Goal: Task Accomplishment & Management: Manage account settings

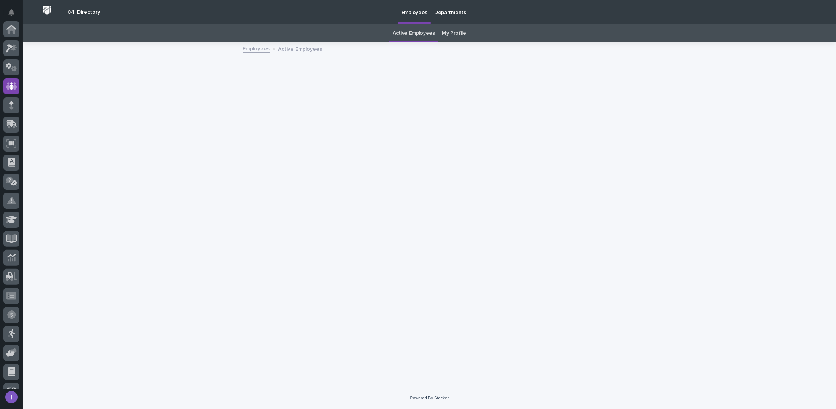
scroll to position [57, 0]
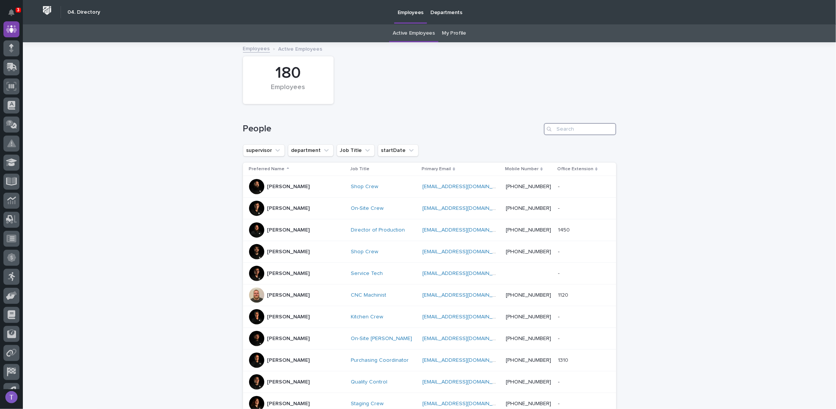
click at [565, 126] on input "Search" at bounding box center [580, 129] width 72 height 12
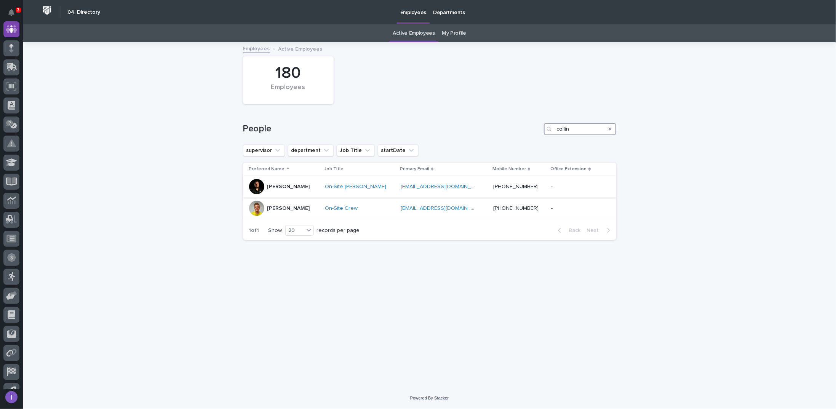
type input "collin"
click at [258, 183] on div at bounding box center [256, 186] width 15 height 15
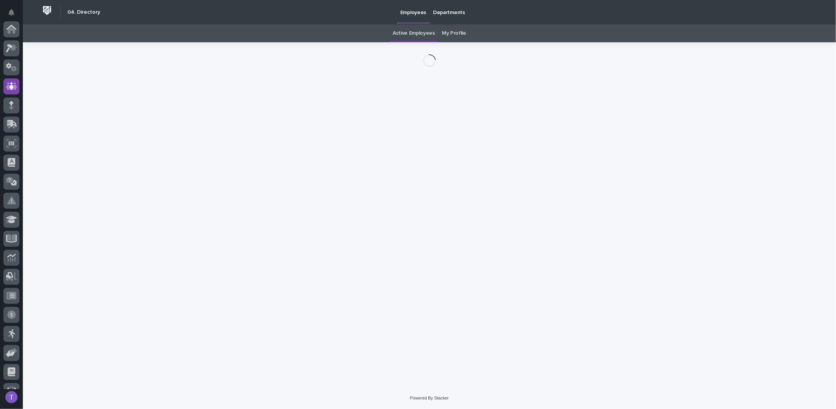
scroll to position [57, 0]
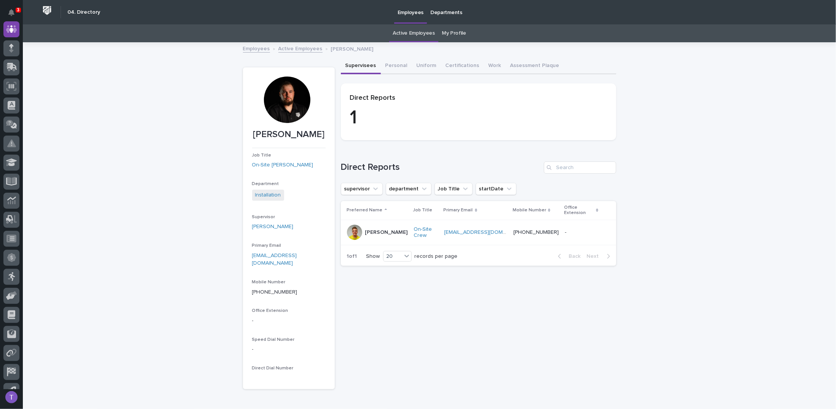
click at [254, 47] on link "Employees" at bounding box center [256, 48] width 27 height 9
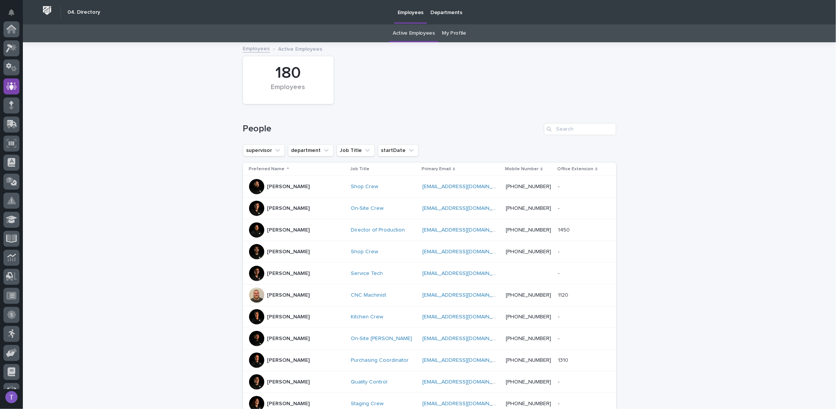
scroll to position [57, 0]
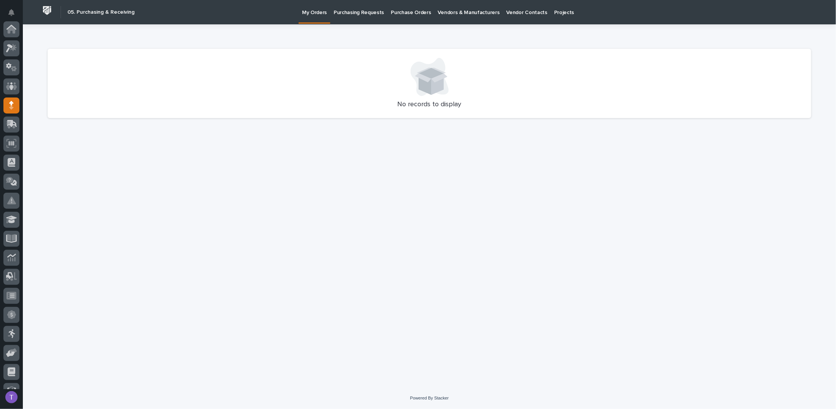
scroll to position [76, 0]
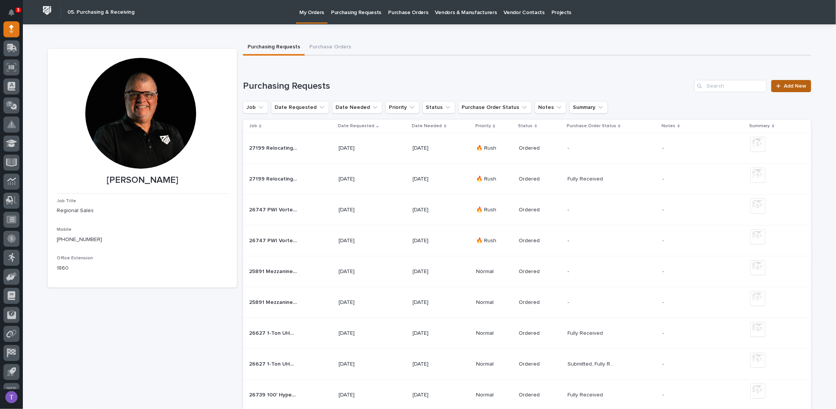
click at [787, 85] on span "Add New" at bounding box center [794, 85] width 22 height 5
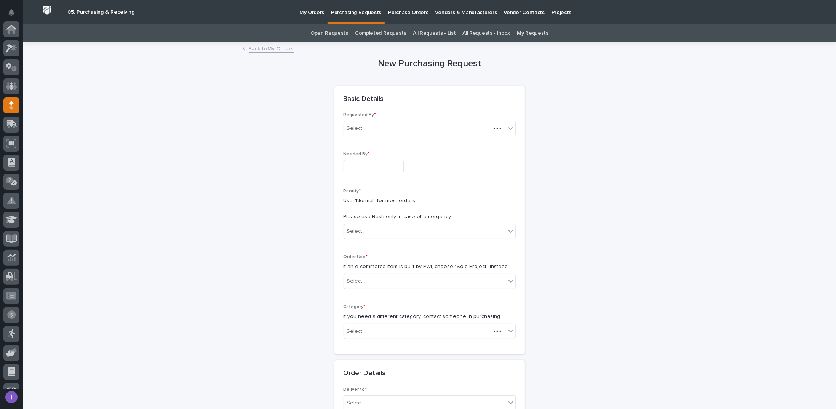
scroll to position [76, 0]
click at [348, 161] on input "text" at bounding box center [373, 166] width 60 height 13
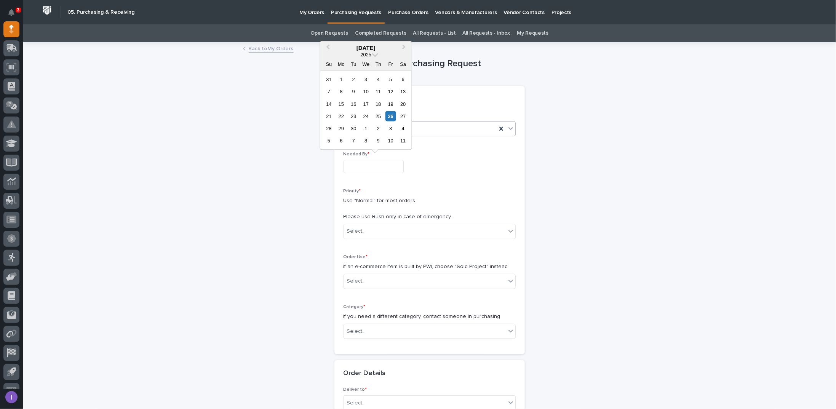
click at [353, 126] on div "30" at bounding box center [353, 128] width 10 height 10
type input "**********"
click at [360, 228] on div "Select..." at bounding box center [356, 231] width 19 height 8
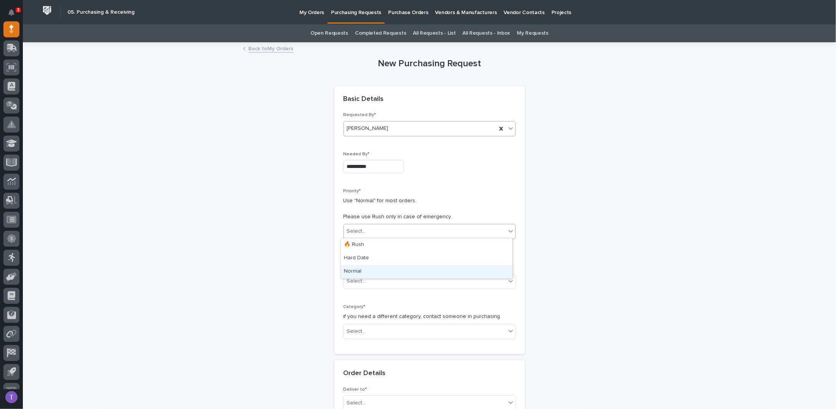
click at [351, 269] on div "Normal" at bounding box center [426, 271] width 171 height 13
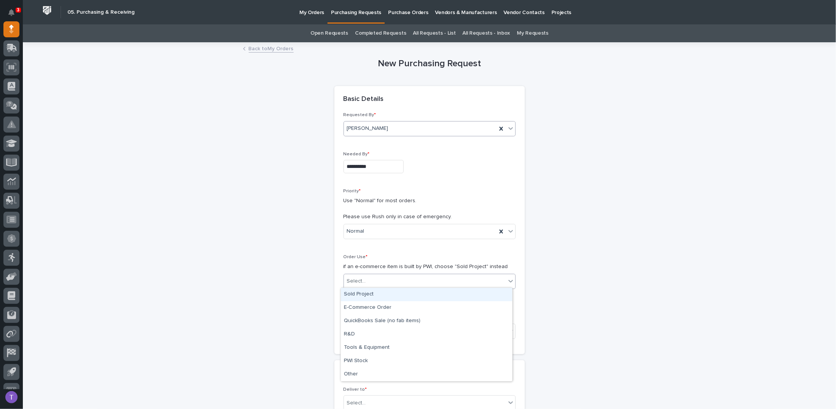
click at [352, 277] on div "Select..." at bounding box center [356, 281] width 19 height 8
click at [354, 291] on div "Sold Project" at bounding box center [426, 294] width 171 height 13
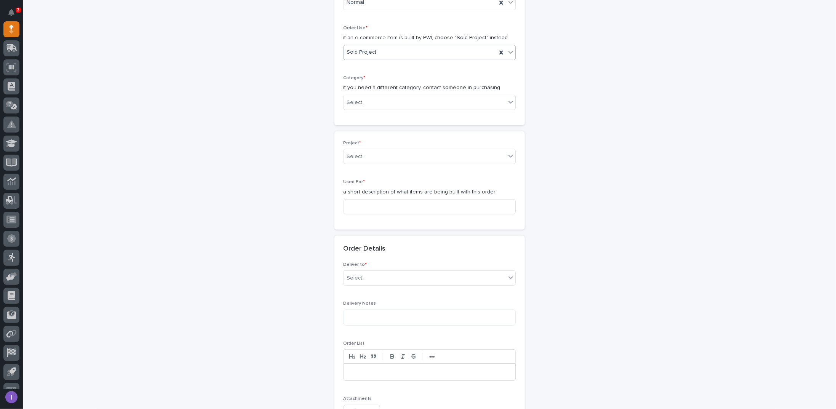
scroll to position [231, 0]
click at [361, 96] on div "Select..." at bounding box center [356, 100] width 19 height 8
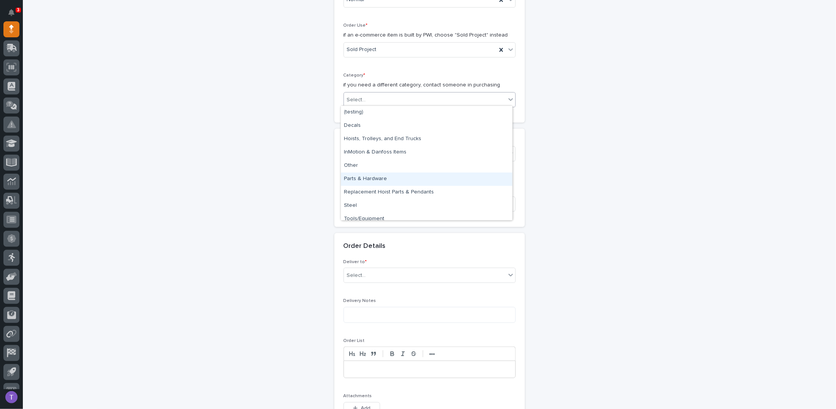
click at [360, 175] on div "Parts & Hardware" at bounding box center [426, 178] width 171 height 13
click at [352, 150] on div "Select..." at bounding box center [356, 154] width 19 height 8
type input "*****"
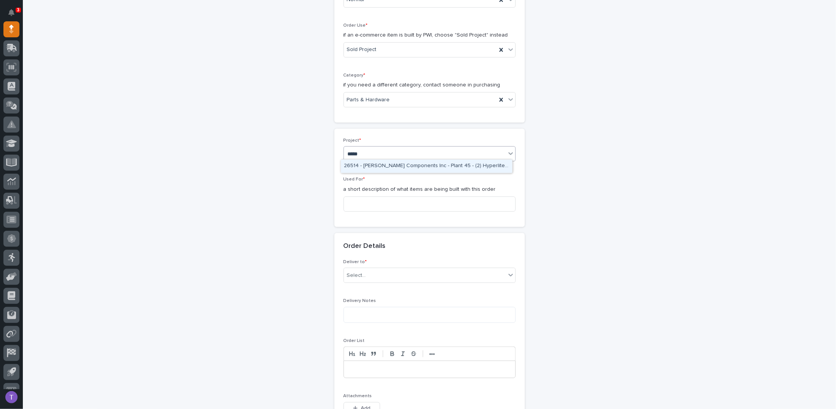
click at [370, 165] on div "26514 - Lippert Components Inc - Plant 45 - (2) Hyperlite ¼ ton bridge cranes; …" at bounding box center [426, 165] width 171 height 13
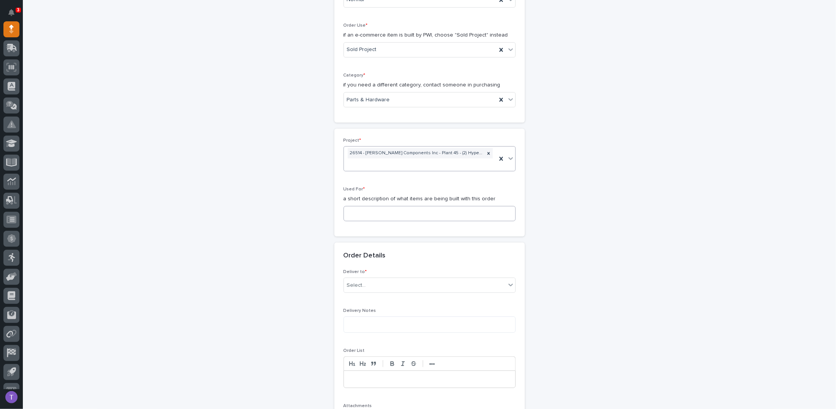
scroll to position [236, 0]
click at [355, 203] on input at bounding box center [429, 208] width 172 height 15
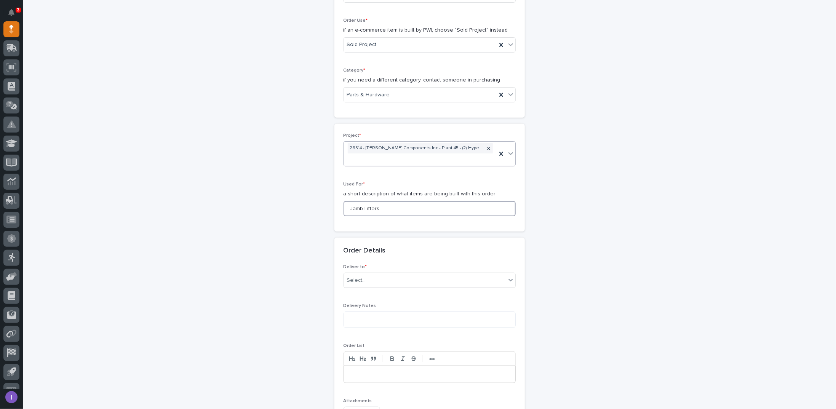
drag, startPoint x: 381, startPoint y: 207, endPoint x: 321, endPoint y: 203, distance: 60.3
click at [321, 203] on div "**********" at bounding box center [429, 252] width 763 height 890
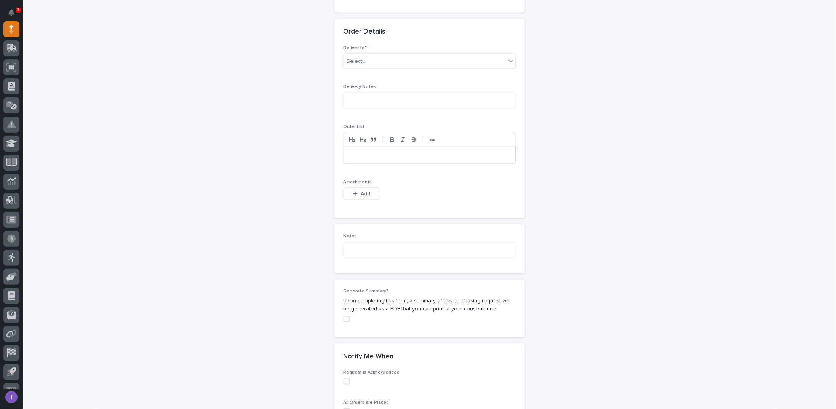
scroll to position [465, 0]
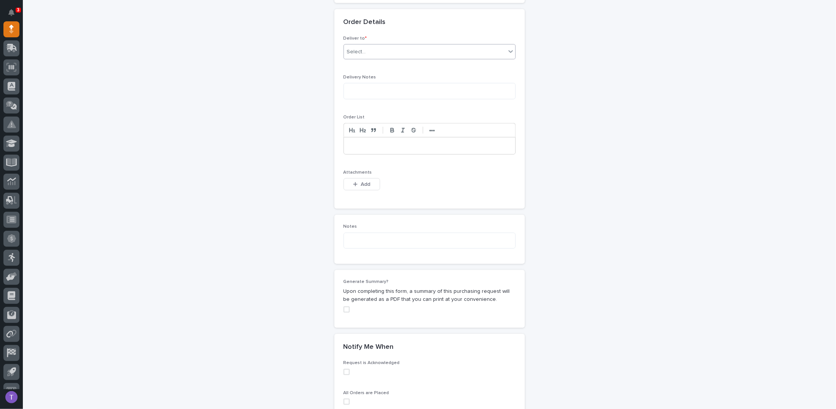
type input "Jamb Lifters"
click at [356, 46] on div "Select..." at bounding box center [425, 52] width 162 height 13
click at [345, 62] on div "PWI" at bounding box center [426, 63] width 171 height 13
click at [363, 93] on textarea at bounding box center [429, 91] width 172 height 16
click at [361, 181] on span "Add" at bounding box center [365, 184] width 10 height 7
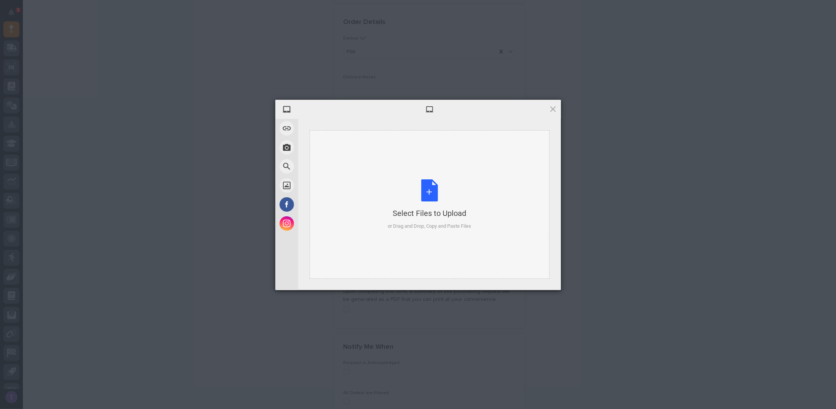
click at [427, 188] on div "Select Files to Upload or Drag and Drop, Copy and Paste Files" at bounding box center [429, 204] width 83 height 51
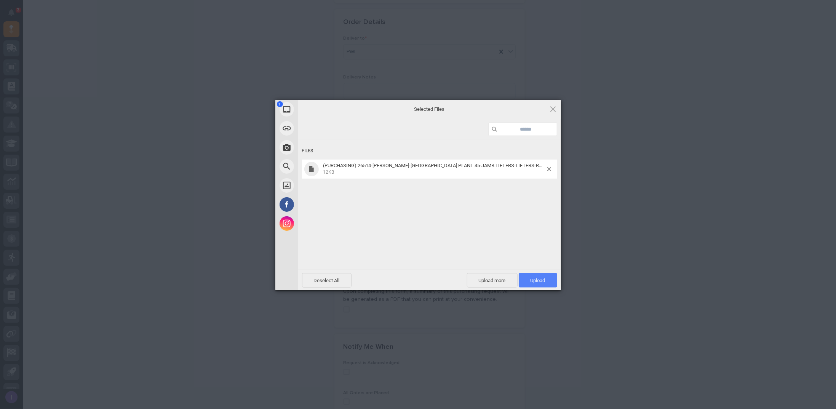
click at [536, 276] on span "Upload 1" at bounding box center [537, 280] width 38 height 14
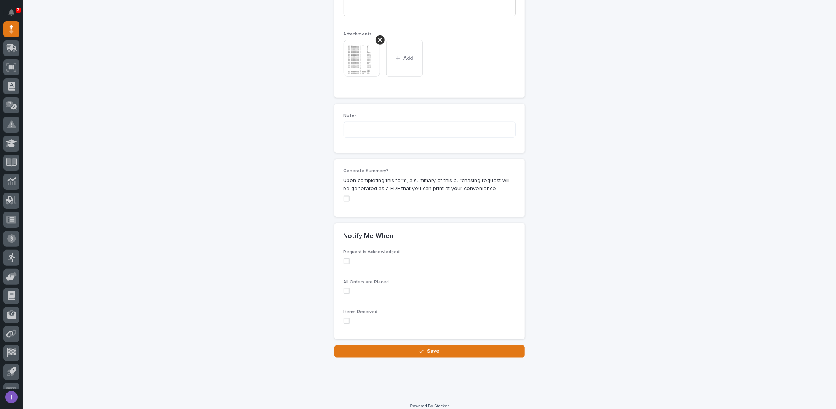
scroll to position [608, 0]
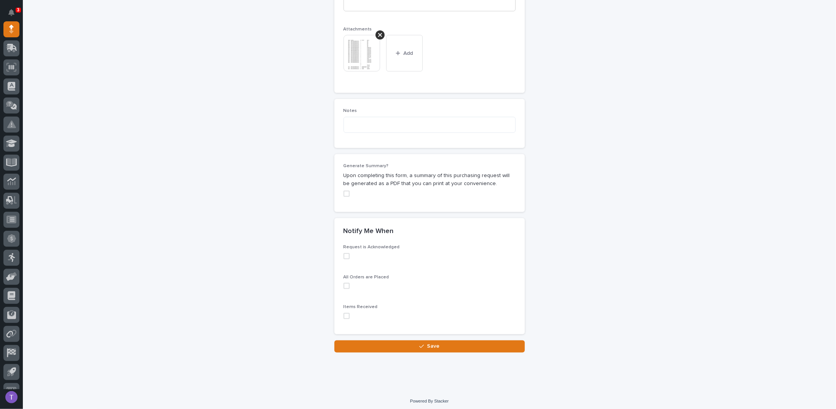
click at [343, 191] on span at bounding box center [346, 194] width 6 height 6
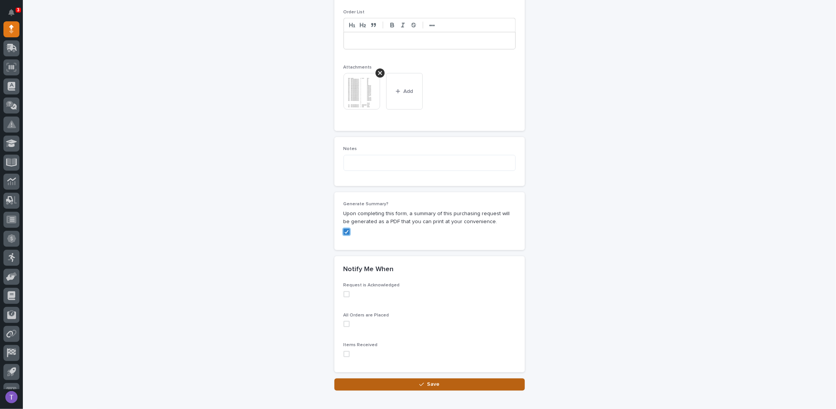
click at [421, 378] on button "Save" at bounding box center [429, 384] width 190 height 12
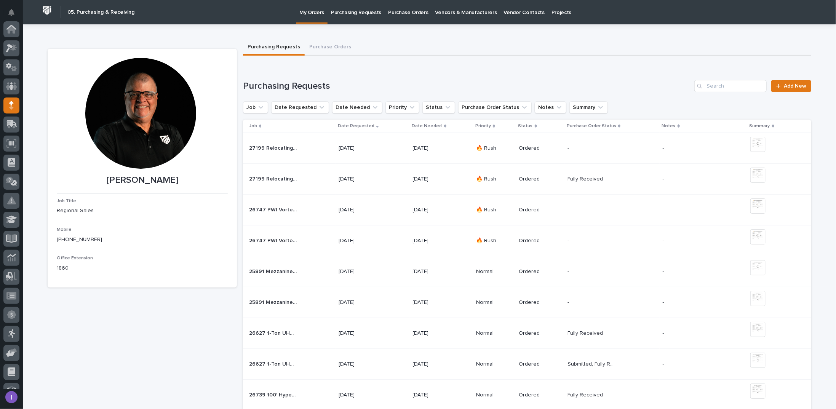
scroll to position [76, 0]
click at [791, 84] on span "Add New" at bounding box center [794, 85] width 22 height 5
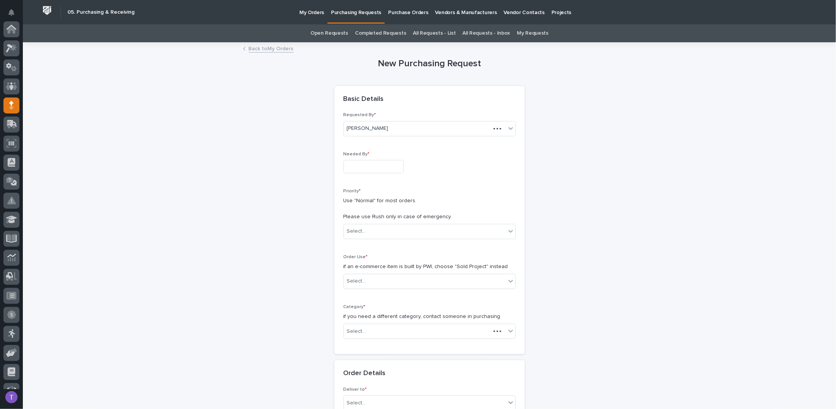
scroll to position [76, 0]
click at [372, 167] on input "text" at bounding box center [373, 166] width 60 height 13
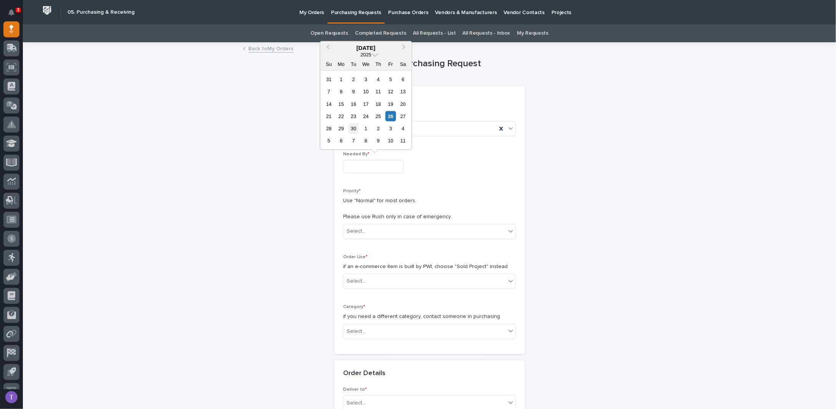
click at [352, 128] on div "30" at bounding box center [353, 128] width 10 height 10
type input "**********"
click at [361, 228] on div "Select..." at bounding box center [356, 231] width 19 height 8
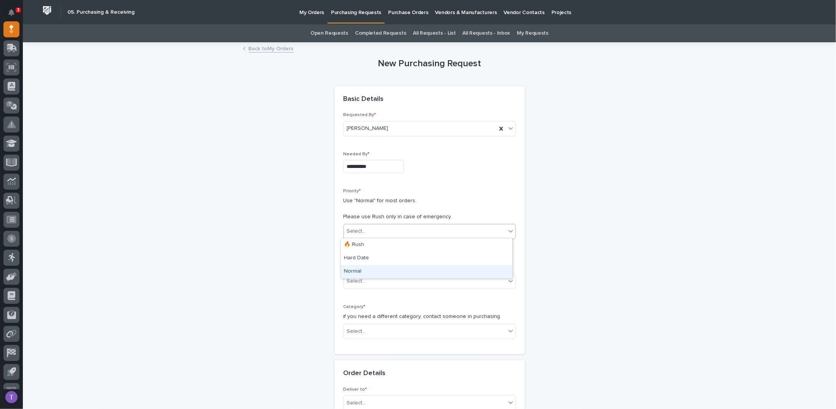
click at [354, 270] on div "Normal" at bounding box center [426, 271] width 171 height 13
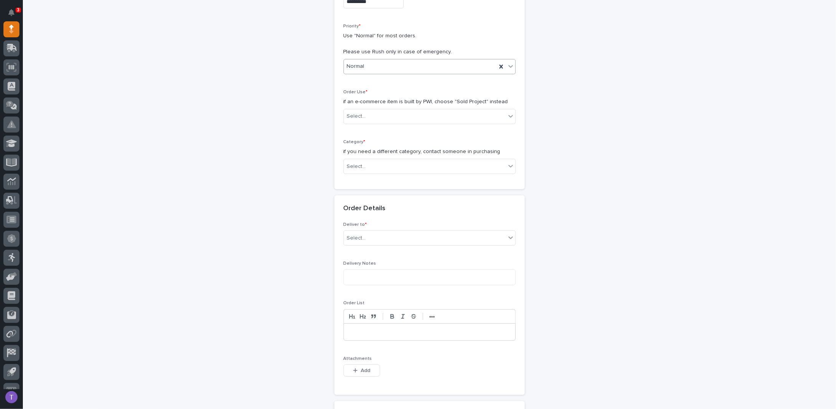
scroll to position [152, 0]
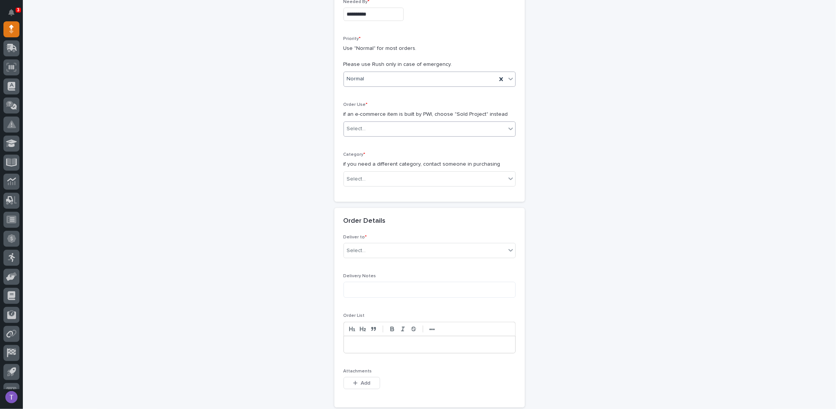
click at [356, 125] on div "Select..." at bounding box center [356, 129] width 19 height 8
click at [362, 140] on div "Sold Project" at bounding box center [426, 142] width 171 height 13
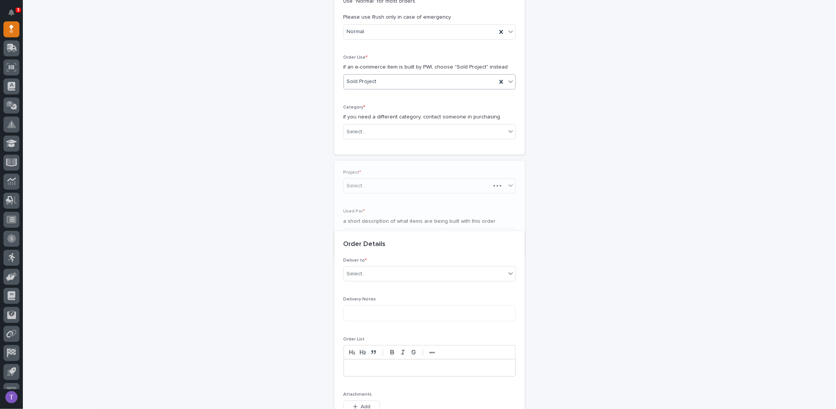
scroll to position [204, 0]
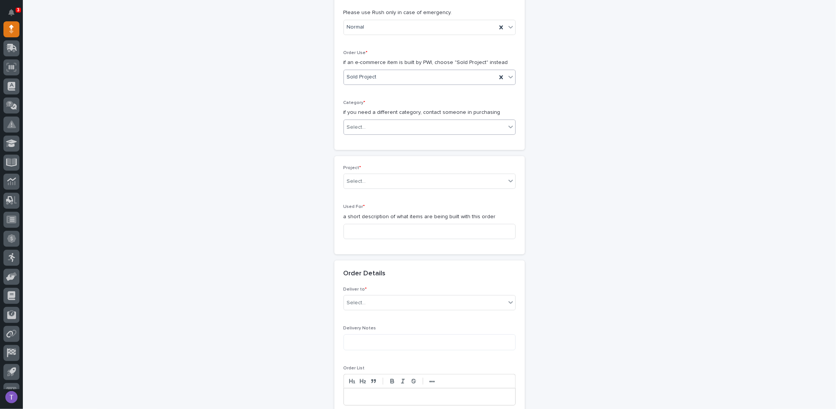
click at [358, 124] on div "Select..." at bounding box center [356, 127] width 19 height 8
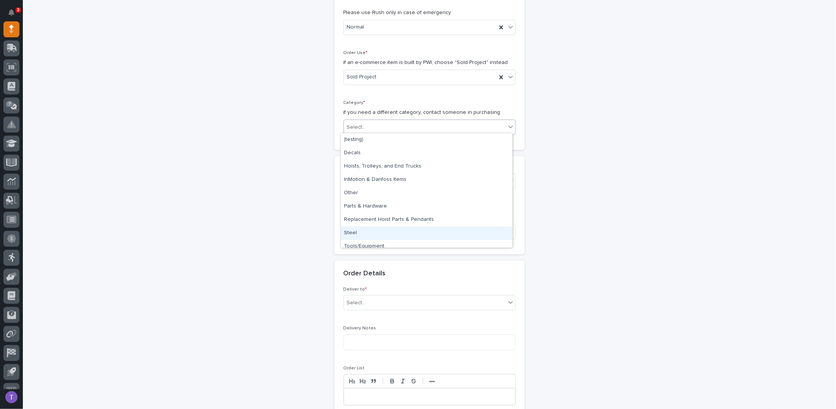
click at [348, 231] on div "Steel" at bounding box center [426, 232] width 171 height 13
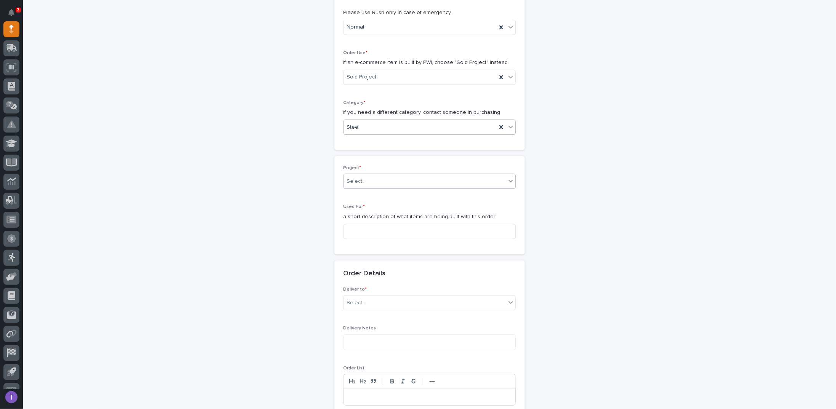
click at [369, 179] on div "Select..." at bounding box center [425, 181] width 162 height 13
type input "*****"
click at [370, 191] on div "26514 - Lippert Components Inc - Plant 45 - (2) Hyperlite ¼ ton bridge cranes; …" at bounding box center [426, 193] width 171 height 13
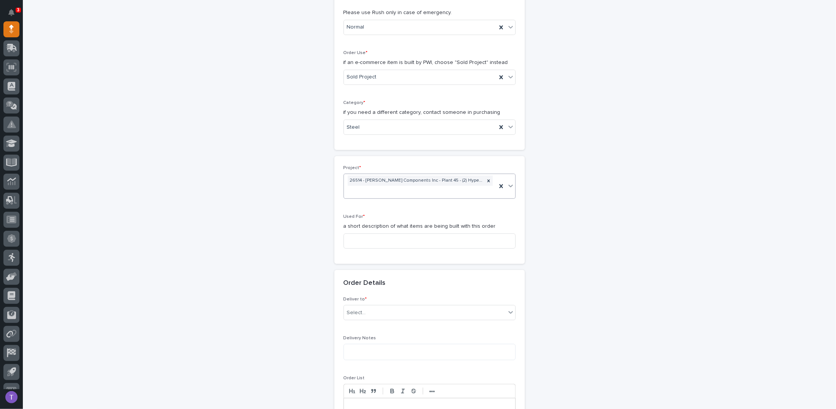
scroll to position [209, 0]
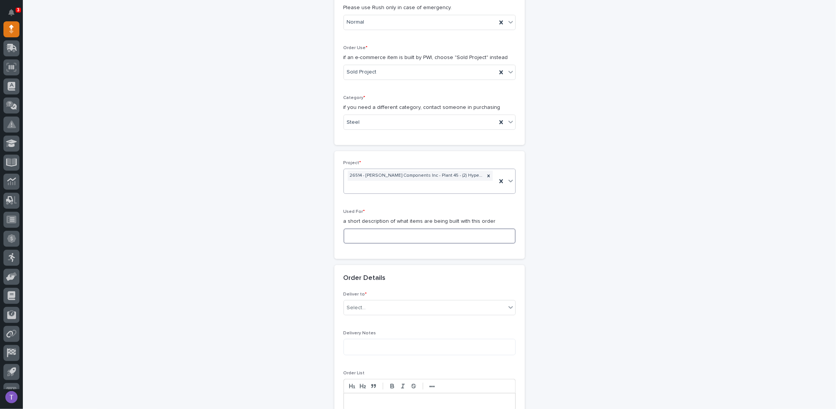
click at [362, 233] on input at bounding box center [429, 235] width 172 height 15
paste input "Jamb Lifters"
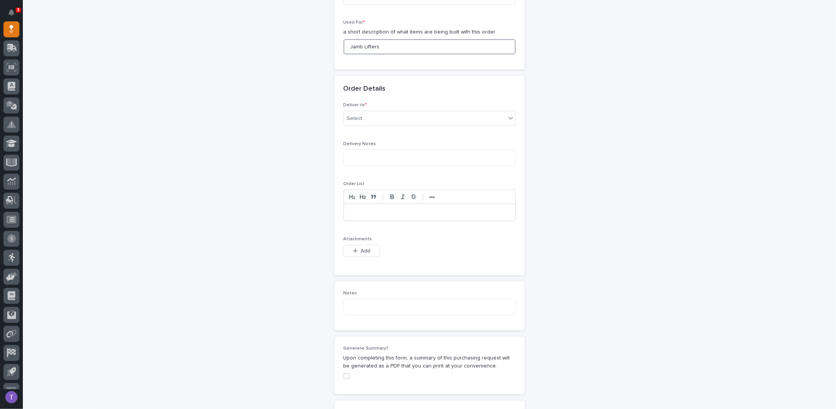
scroll to position [399, 0]
type input "Jamb Lifters"
click at [360, 113] on div "Select..." at bounding box center [356, 117] width 19 height 8
click at [346, 128] on div "PWI" at bounding box center [426, 129] width 171 height 13
click at [360, 246] on span "Add" at bounding box center [365, 249] width 10 height 7
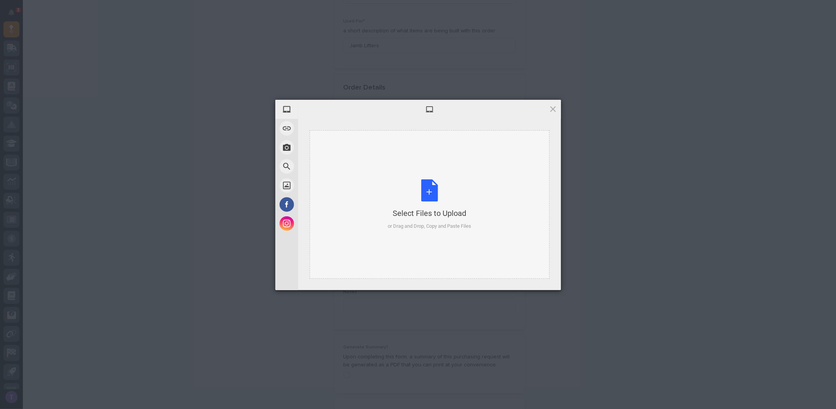
click at [428, 189] on div "Select Files to Upload or Drag and Drop, Copy and Paste Files" at bounding box center [429, 204] width 83 height 51
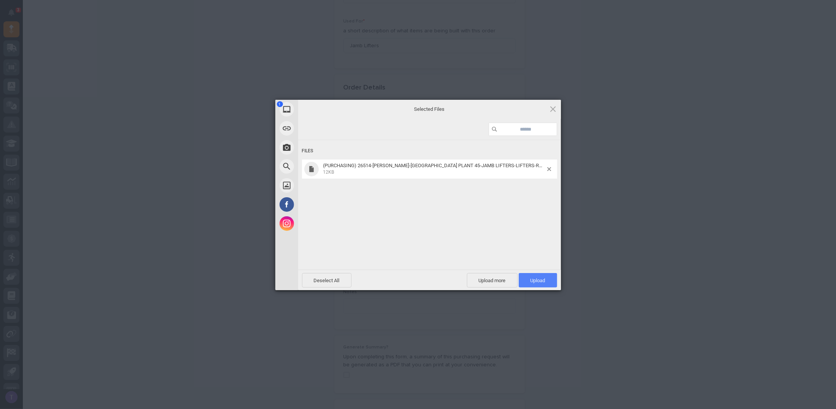
click at [537, 278] on span "Upload 1" at bounding box center [537, 280] width 15 height 6
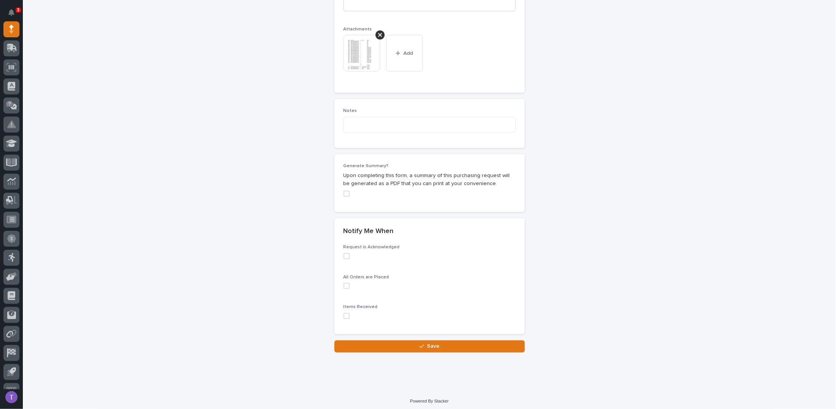
scroll to position [608, 0]
click at [345, 191] on span at bounding box center [346, 194] width 6 height 6
click at [430, 343] on span "Save" at bounding box center [433, 346] width 13 height 7
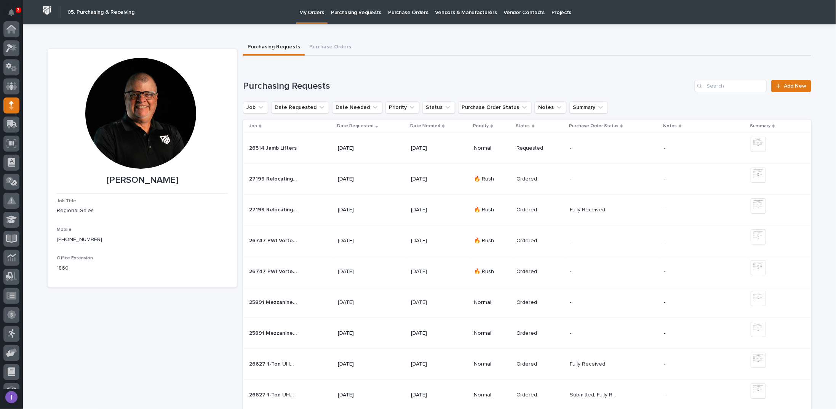
scroll to position [76, 0]
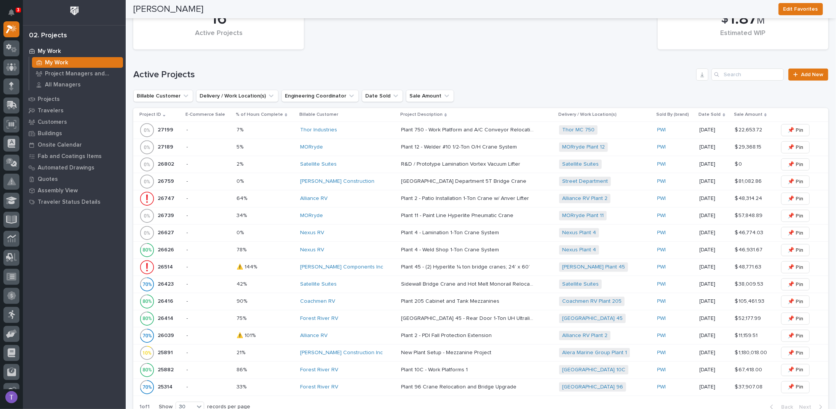
scroll to position [501, 0]
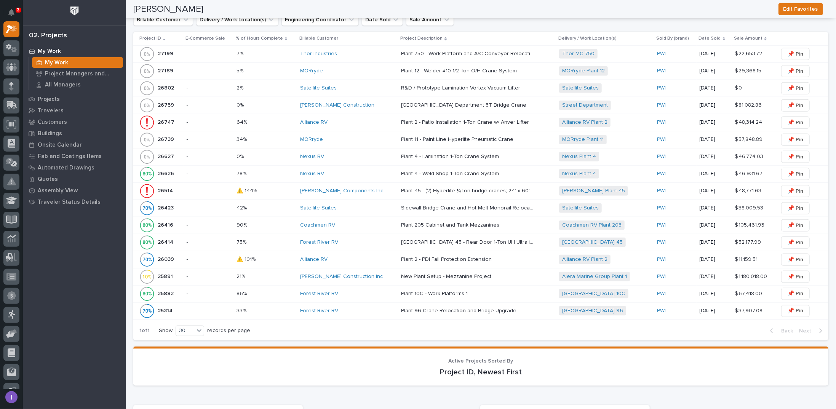
click at [163, 186] on p "26514" at bounding box center [166, 190] width 17 height 8
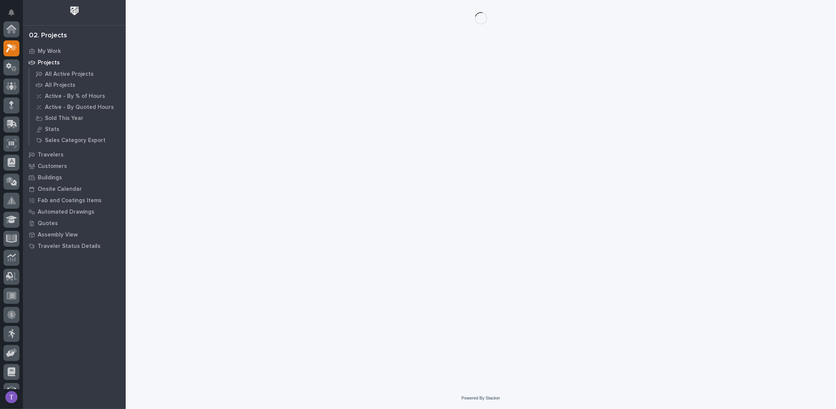
scroll to position [19, 0]
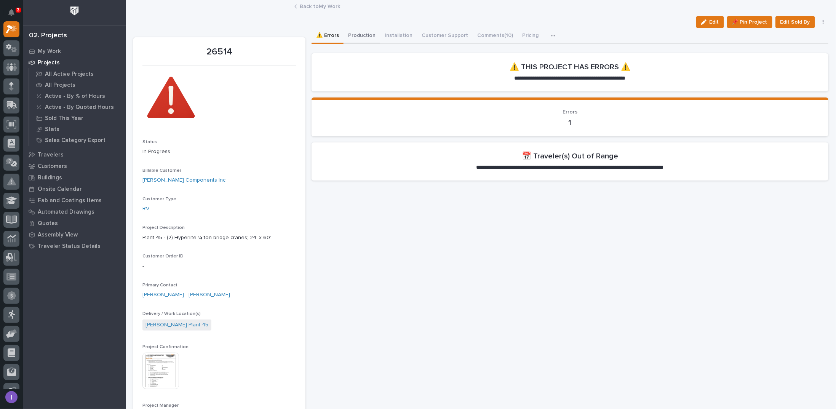
click at [362, 35] on button "Production" at bounding box center [361, 36] width 37 height 16
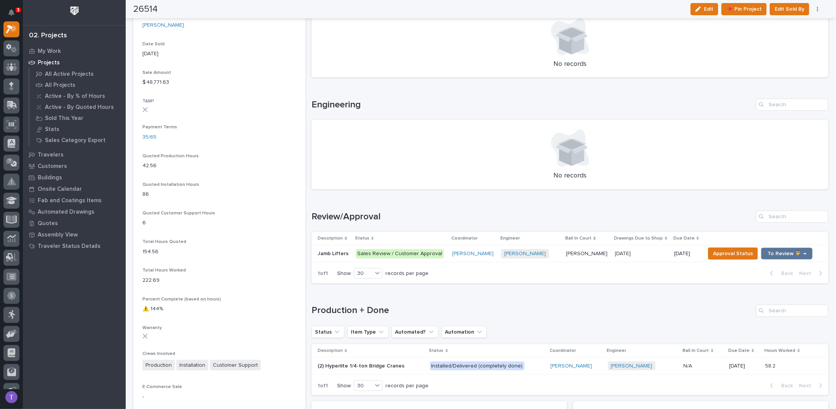
scroll to position [457, 0]
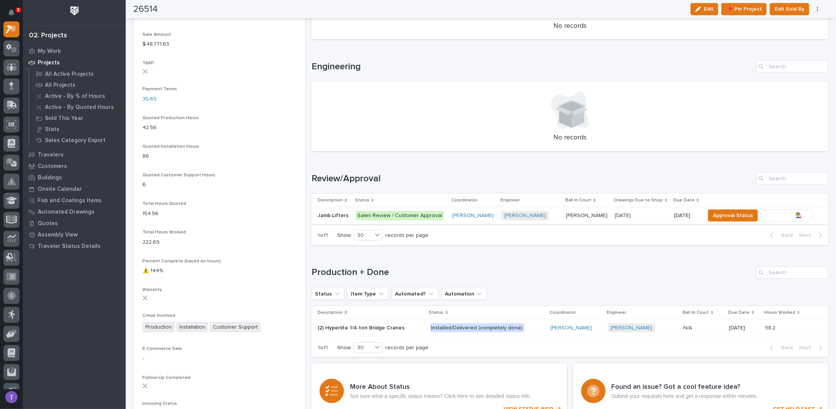
click at [774, 213] on span "To Review 👨‍🏭 →" at bounding box center [786, 215] width 39 height 9
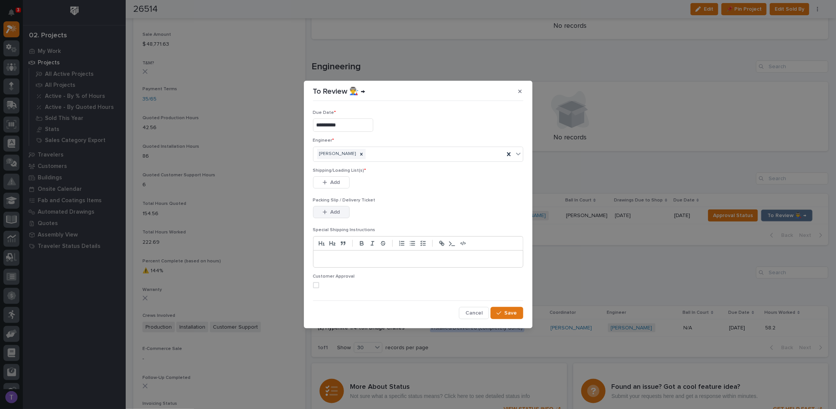
click at [333, 210] on span "Add" at bounding box center [335, 212] width 10 height 7
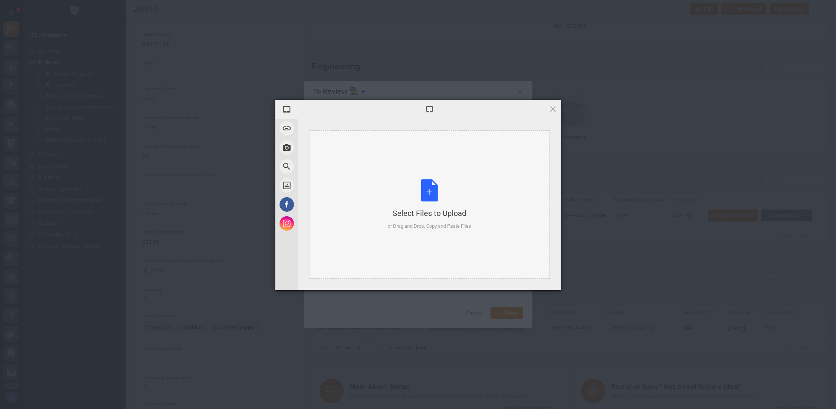
click at [428, 189] on div "Select Files to Upload or Drag and Drop, Copy and Paste Files" at bounding box center [429, 204] width 83 height 51
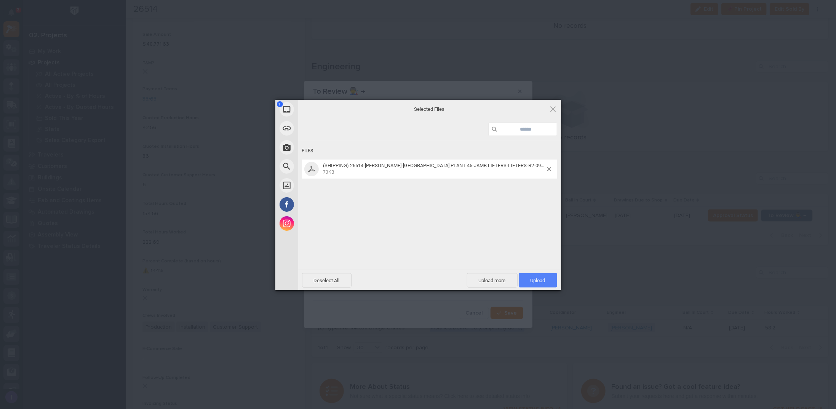
click at [532, 279] on span "Upload 1" at bounding box center [537, 280] width 15 height 6
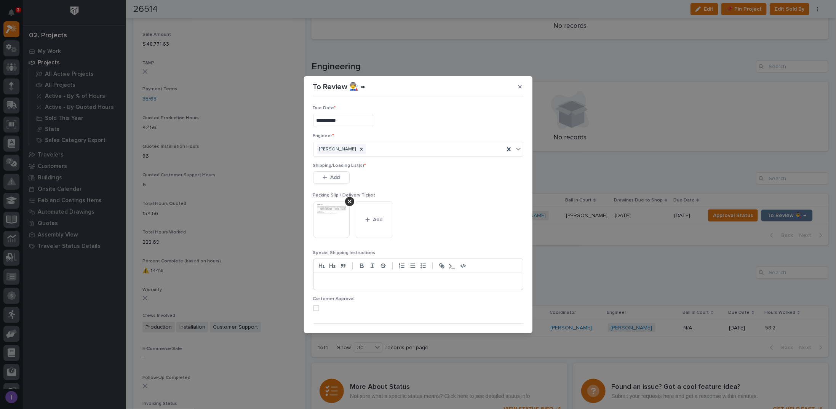
scroll to position [14, 0]
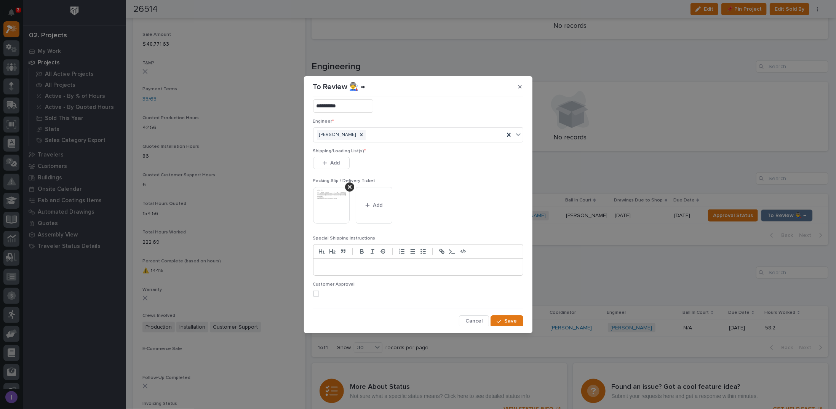
click at [505, 320] on span "Save" at bounding box center [510, 320] width 13 height 7
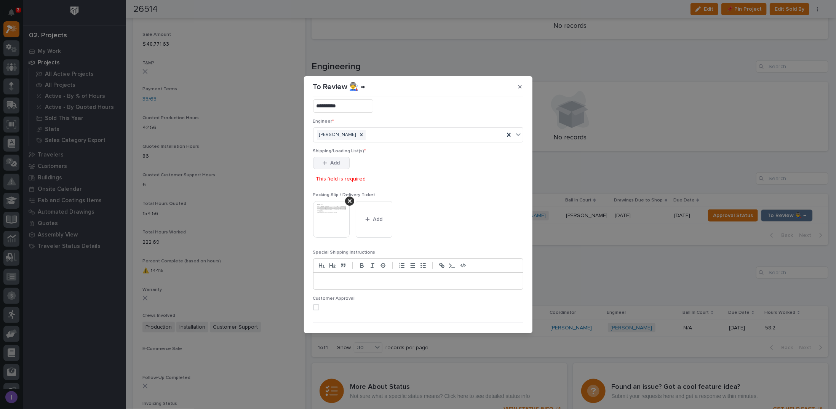
click at [337, 166] on button "Add" at bounding box center [331, 163] width 37 height 12
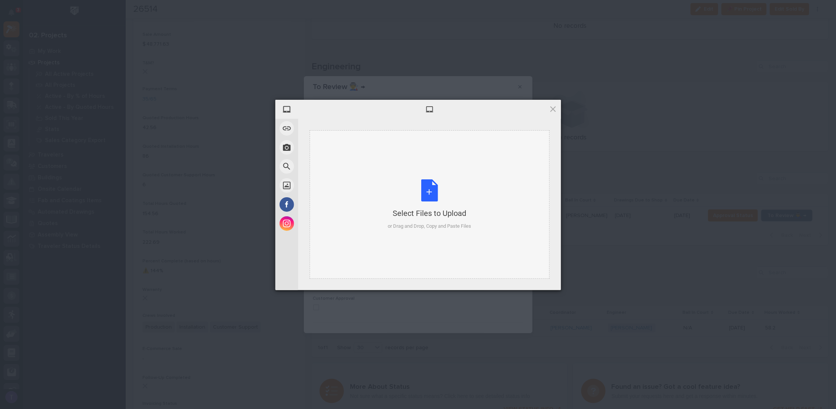
click at [429, 185] on div "Select Files to Upload or Drag and Drop, Copy and Paste Files" at bounding box center [429, 204] width 83 height 51
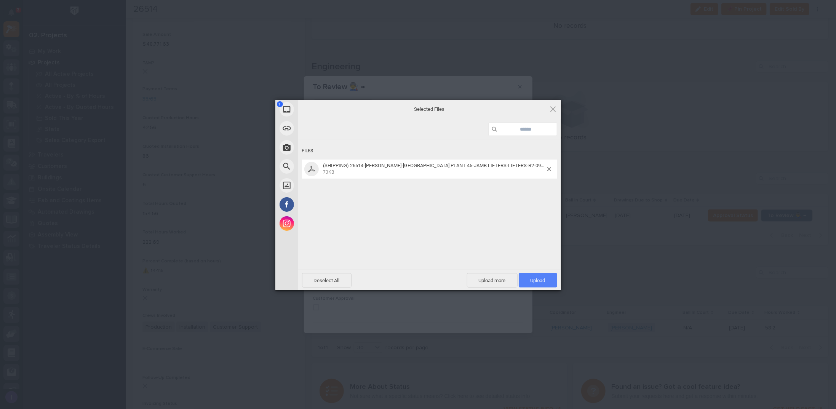
click at [532, 275] on span "Upload 1" at bounding box center [537, 280] width 38 height 14
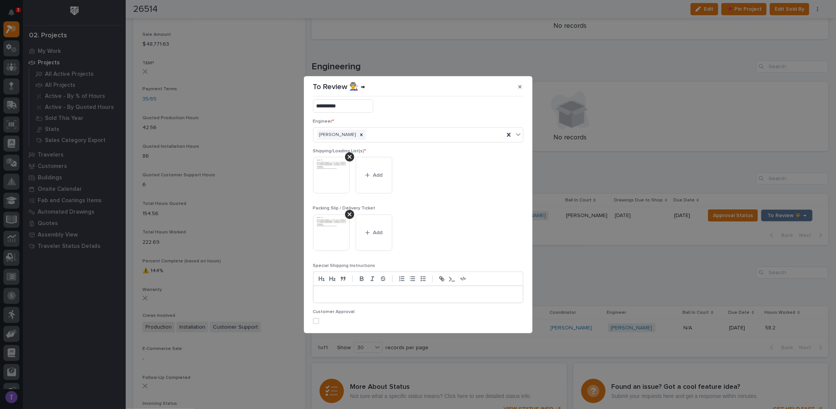
click at [346, 211] on div at bounding box center [349, 214] width 9 height 9
click at [504, 317] on span "Save" at bounding box center [510, 320] width 13 height 7
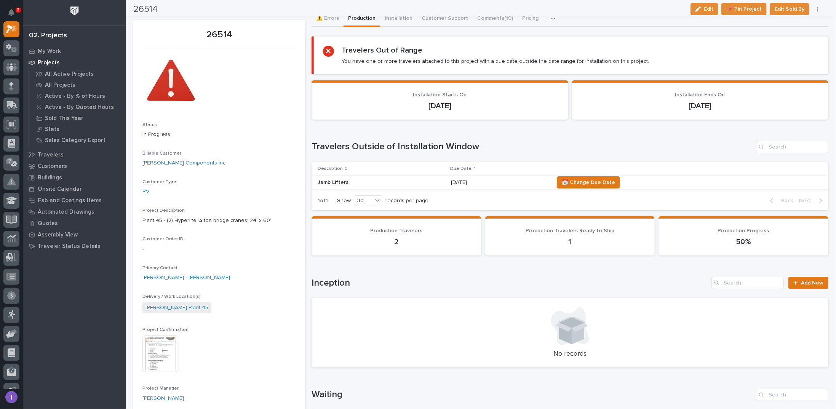
scroll to position [0, 0]
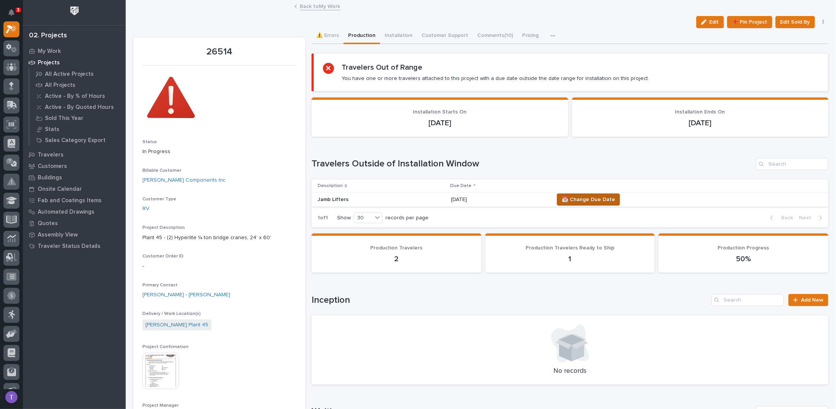
click at [585, 195] on span "📆 Change Due Date" at bounding box center [587, 199] width 53 height 9
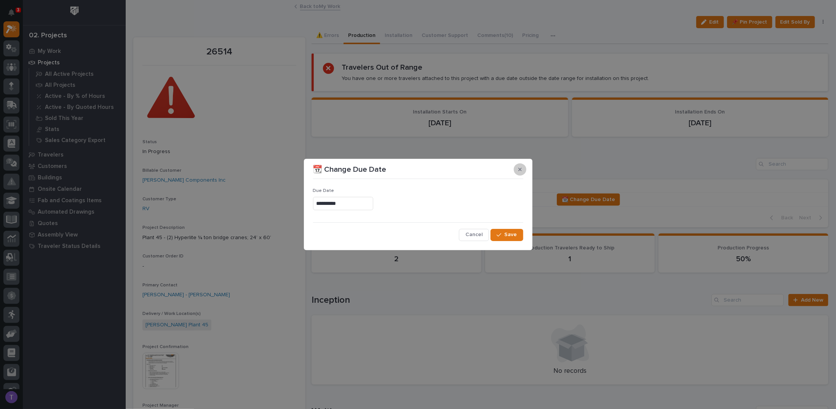
click at [520, 188] on div "**********" at bounding box center [418, 211] width 210 height 59
click at [518, 169] on icon "button" at bounding box center [519, 169] width 3 height 5
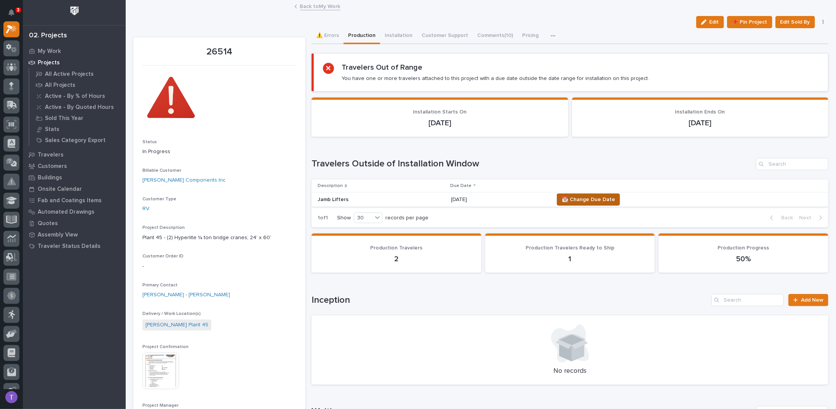
click at [589, 198] on span "📆 Change Due Date" at bounding box center [587, 199] width 53 height 9
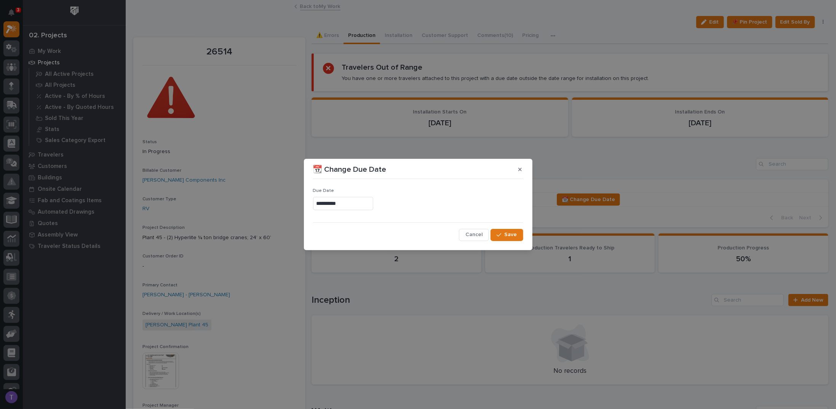
click at [360, 201] on input "**********" at bounding box center [343, 203] width 60 height 13
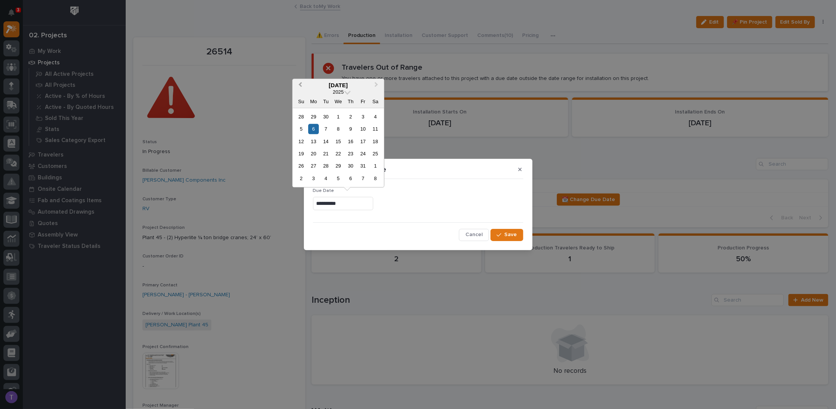
click at [300, 82] on button "Previous Month" at bounding box center [299, 86] width 12 height 12
click at [326, 165] on div "26" at bounding box center [326, 166] width 10 height 10
type input "**********"
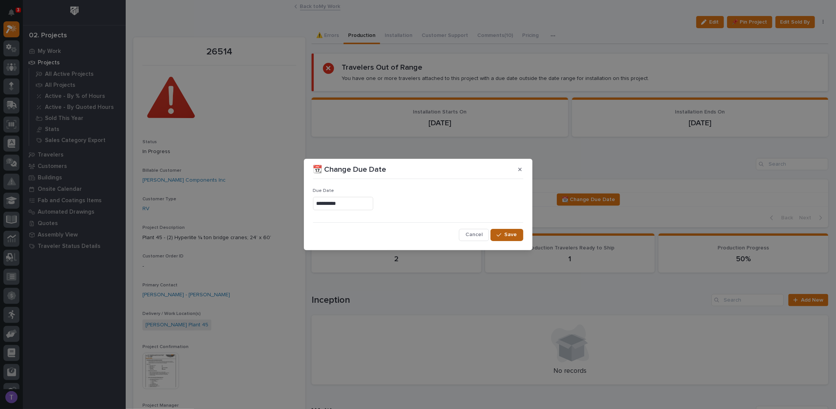
click at [507, 233] on span "Save" at bounding box center [510, 234] width 13 height 7
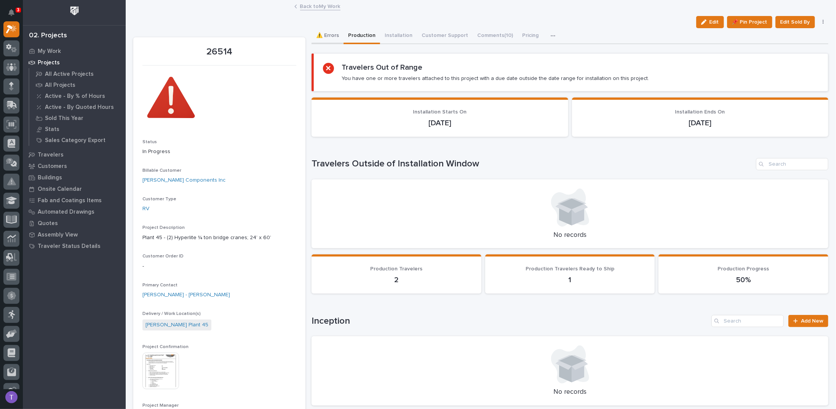
click at [329, 36] on button "⚠️ Errors" at bounding box center [327, 36] width 32 height 16
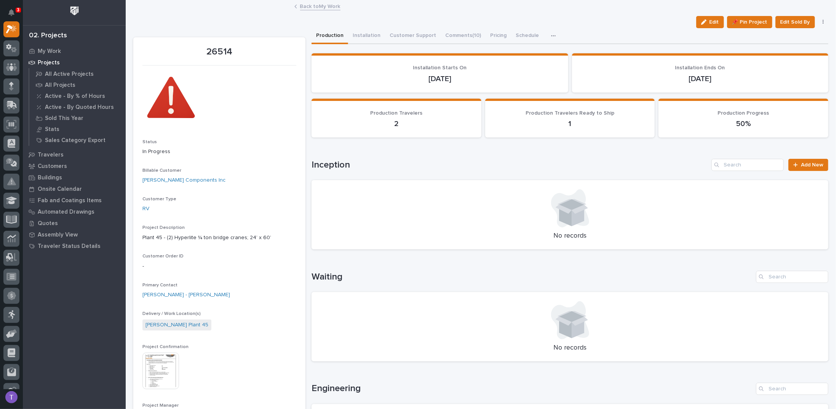
click at [302, 5] on link "Back to My Work" at bounding box center [320, 6] width 40 height 9
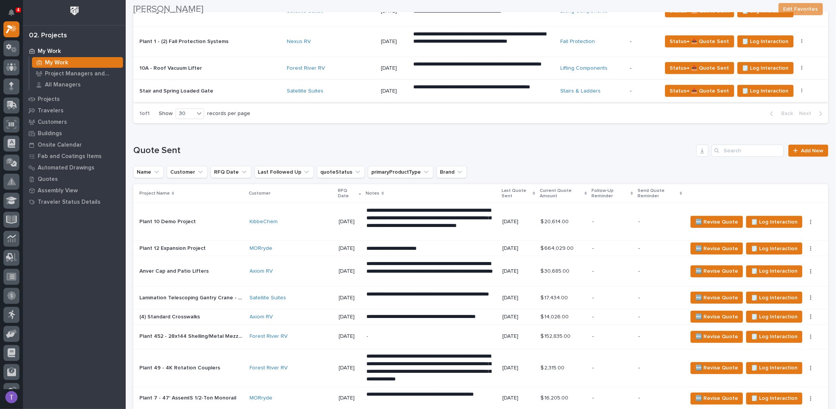
scroll to position [495, 0]
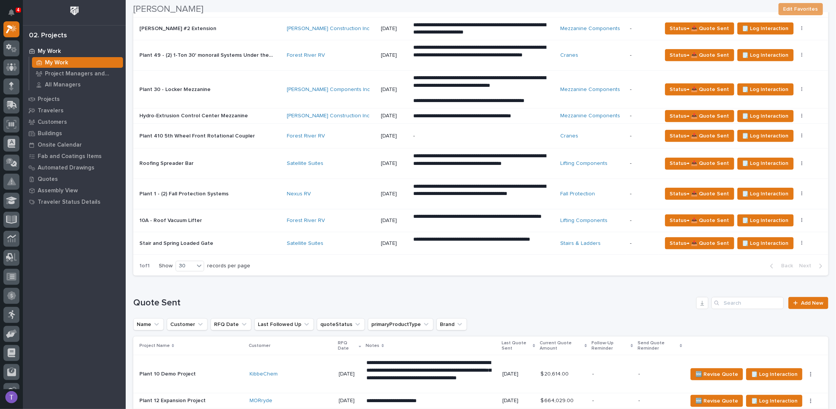
click at [190, 239] on p "Stair and Spring Loaded Gate" at bounding box center [176, 243] width 75 height 8
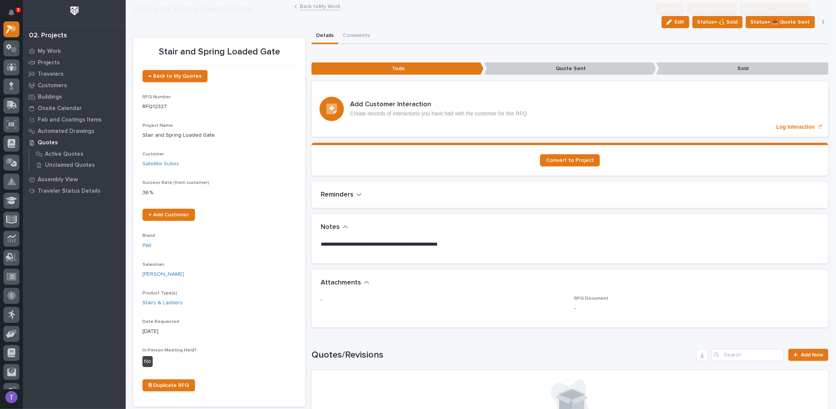
scroll to position [38, 0]
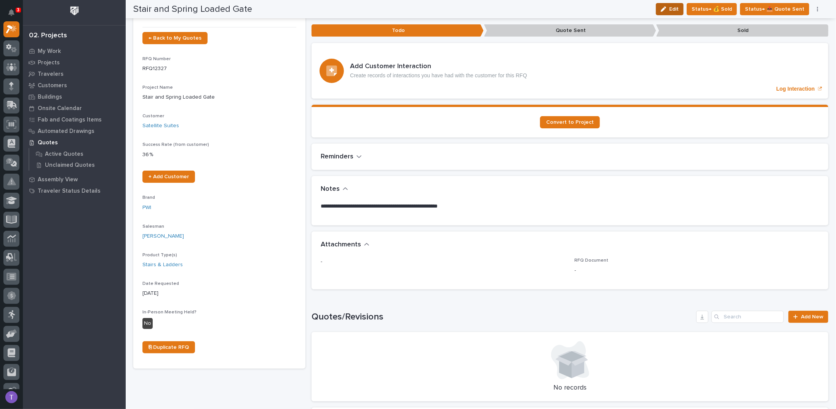
click at [678, 6] on span "Edit" at bounding box center [674, 9] width 10 height 7
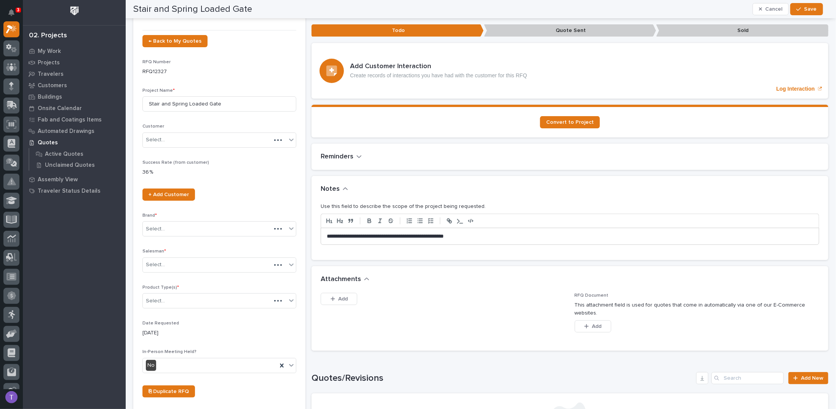
scroll to position [64, 0]
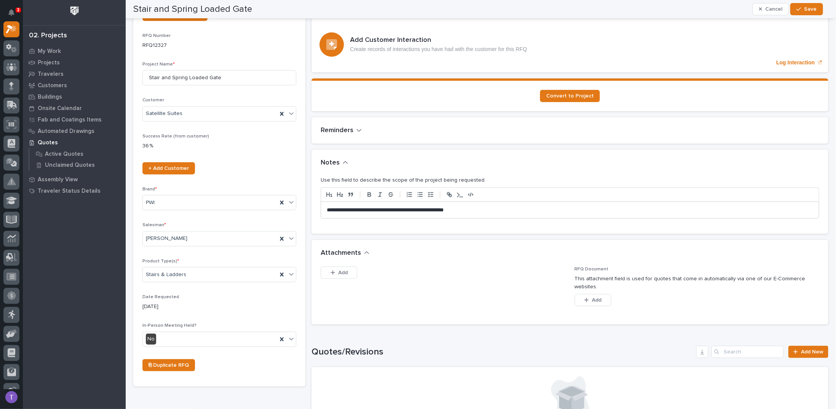
click at [327, 209] on p "**********" at bounding box center [568, 210] width 482 height 8
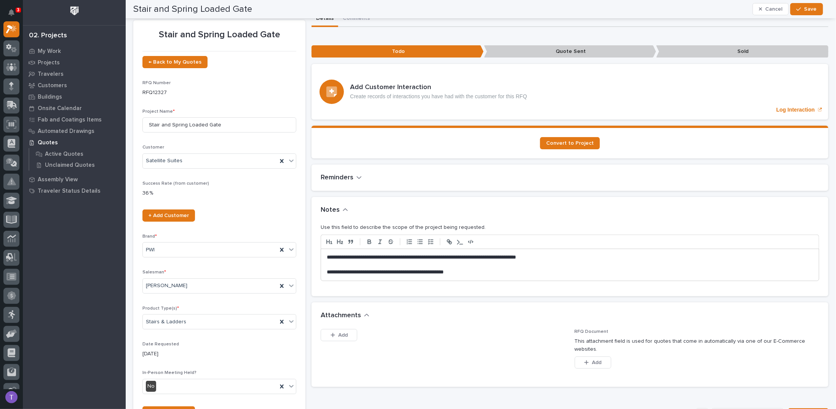
scroll to position [0, 0]
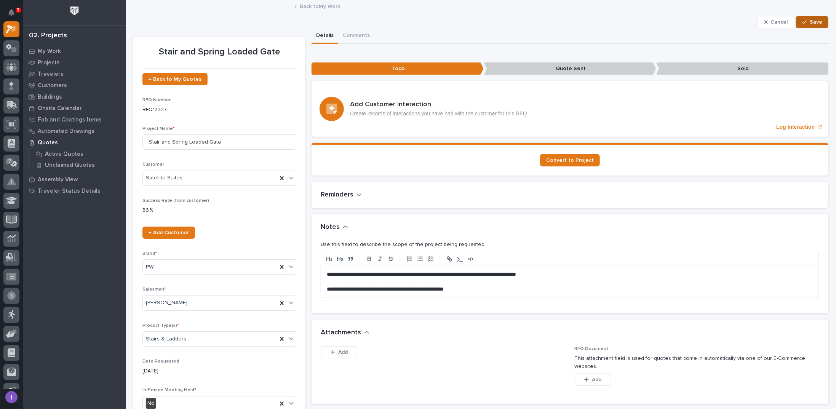
click at [815, 19] on span "Save" at bounding box center [815, 22] width 13 height 7
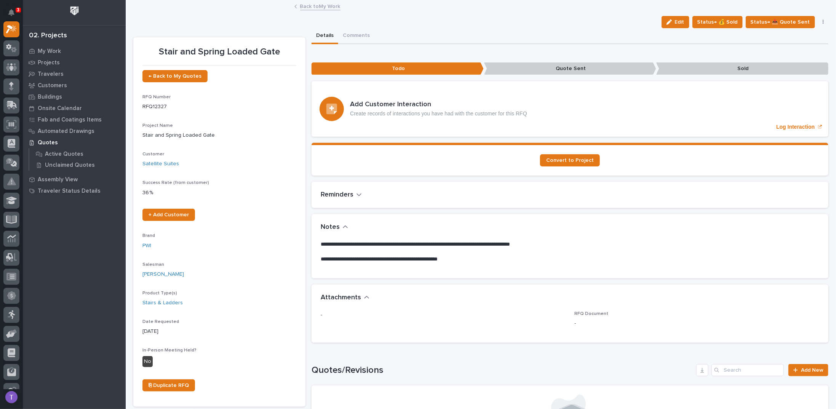
click at [291, 9] on div "Back to My Work" at bounding box center [480, 7] width 381 height 11
click at [311, 2] on link "Back to My Work" at bounding box center [320, 6] width 40 height 9
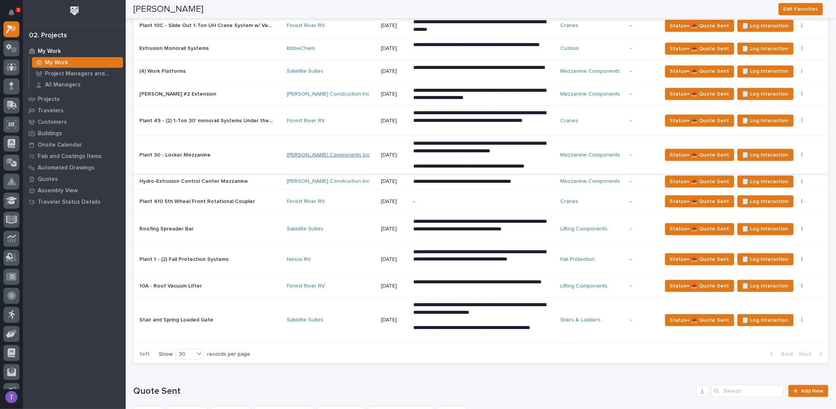
scroll to position [419, 0]
